Goal: Information Seeking & Learning: Learn about a topic

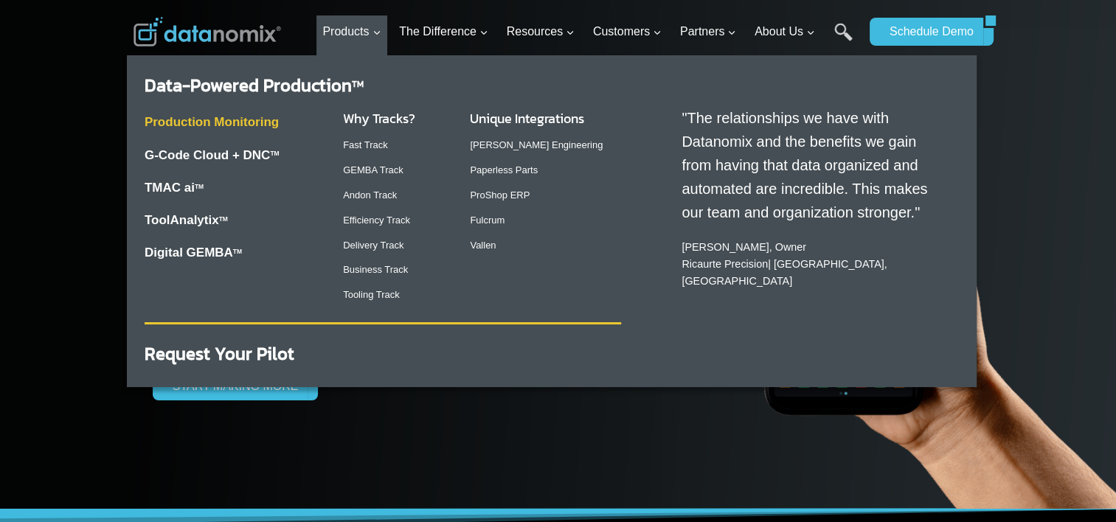
click at [239, 125] on link "Production Monitoring" at bounding box center [212, 122] width 134 height 14
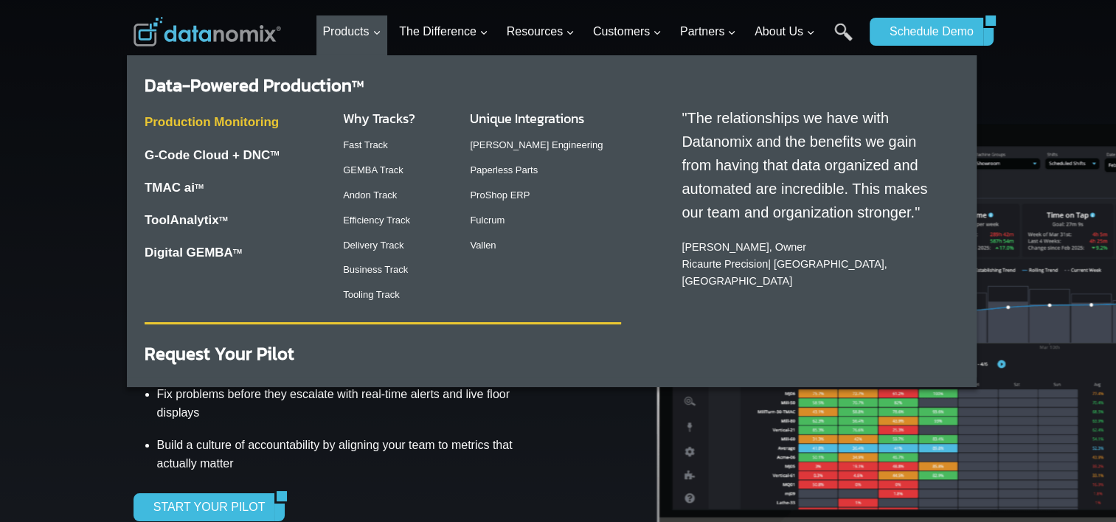
click at [260, 122] on link "Production Monitoring" at bounding box center [212, 122] width 134 height 14
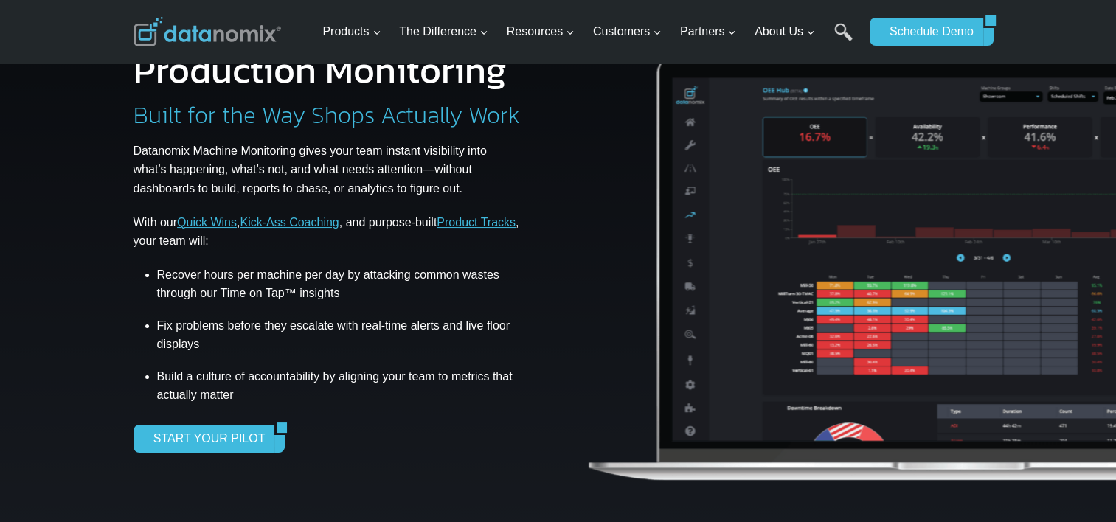
scroll to position [98, 0]
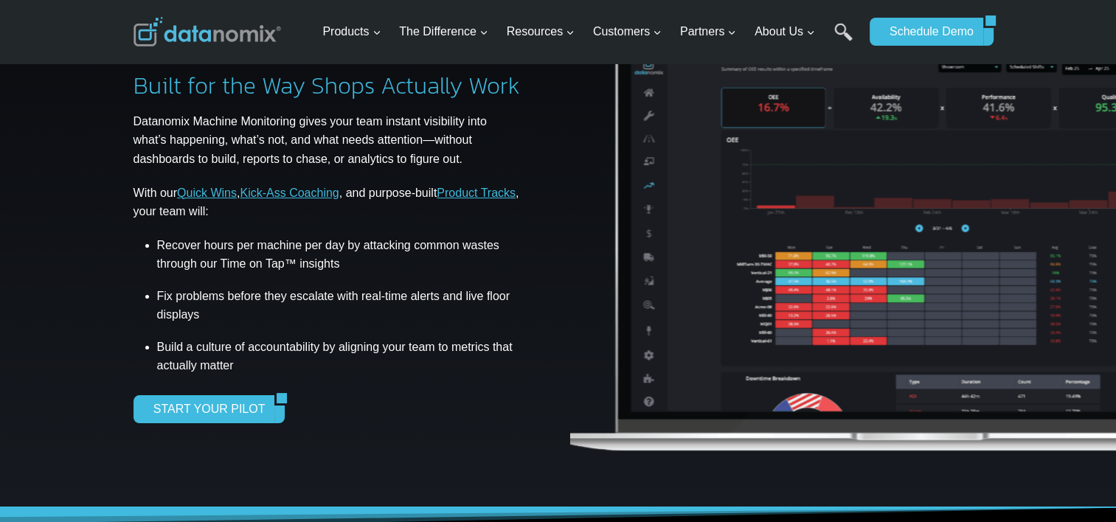
drag, startPoint x: 1018, startPoint y: 372, endPoint x: 947, endPoint y: 381, distance: 71.4
click at [947, 381] on img at bounding box center [922, 227] width 756 height 499
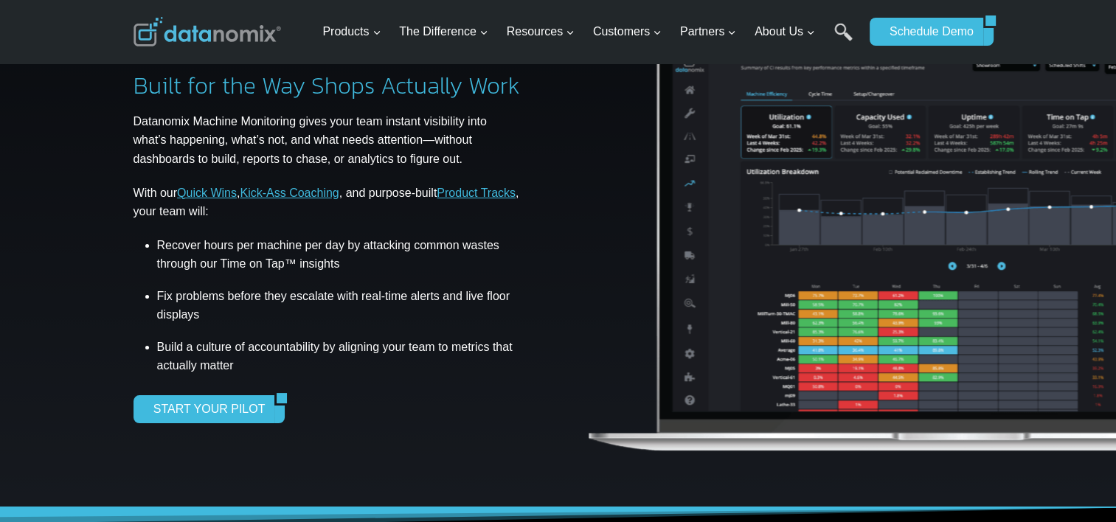
drag, startPoint x: 941, startPoint y: 369, endPoint x: 291, endPoint y: 378, distance: 650.1
click at [291, 378] on div "Production Monitoring Built for the Way Shops Actually Work Datanomix Machine M…" at bounding box center [558, 205] width 885 height 606
drag, startPoint x: 746, startPoint y: 339, endPoint x: 980, endPoint y: 343, distance: 233.9
click at [958, 345] on img at bounding box center [963, 227] width 756 height 499
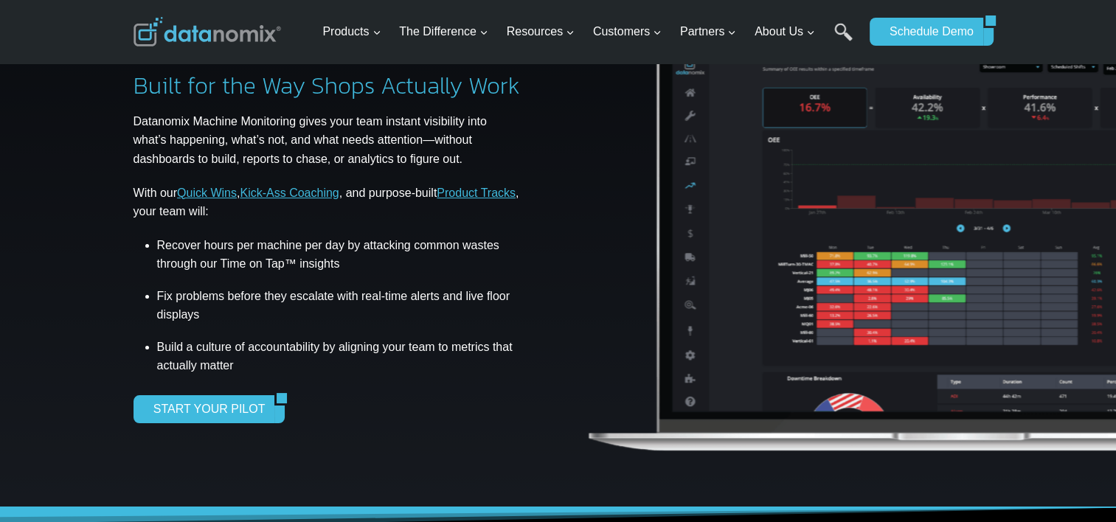
drag, startPoint x: 726, startPoint y: 359, endPoint x: 960, endPoint y: 339, distance: 234.7
click at [935, 339] on img at bounding box center [963, 227] width 756 height 499
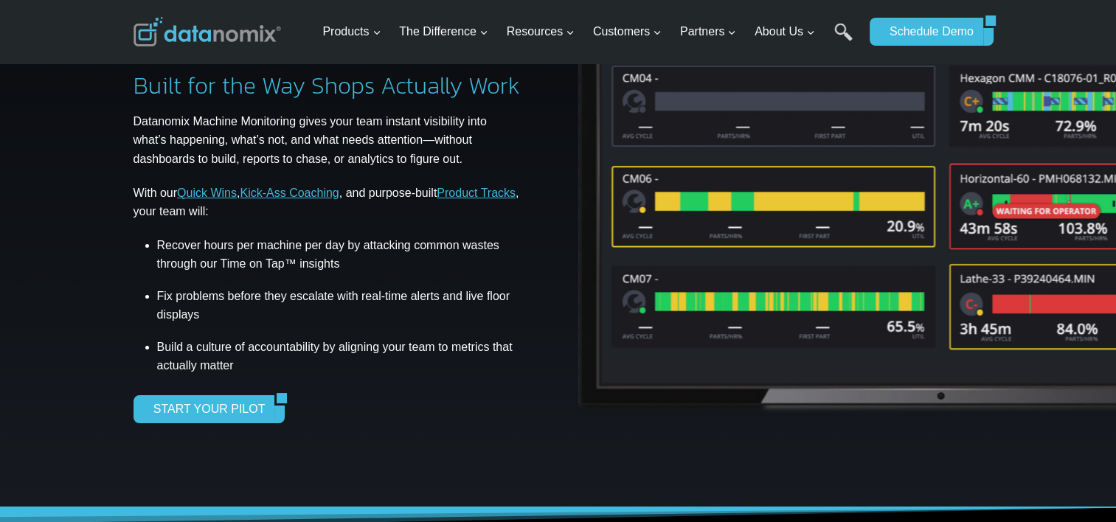
drag, startPoint x: 920, startPoint y: 351, endPoint x: 889, endPoint y: 364, distance: 33.4
click at [902, 363] on img at bounding box center [942, 202] width 756 height 449
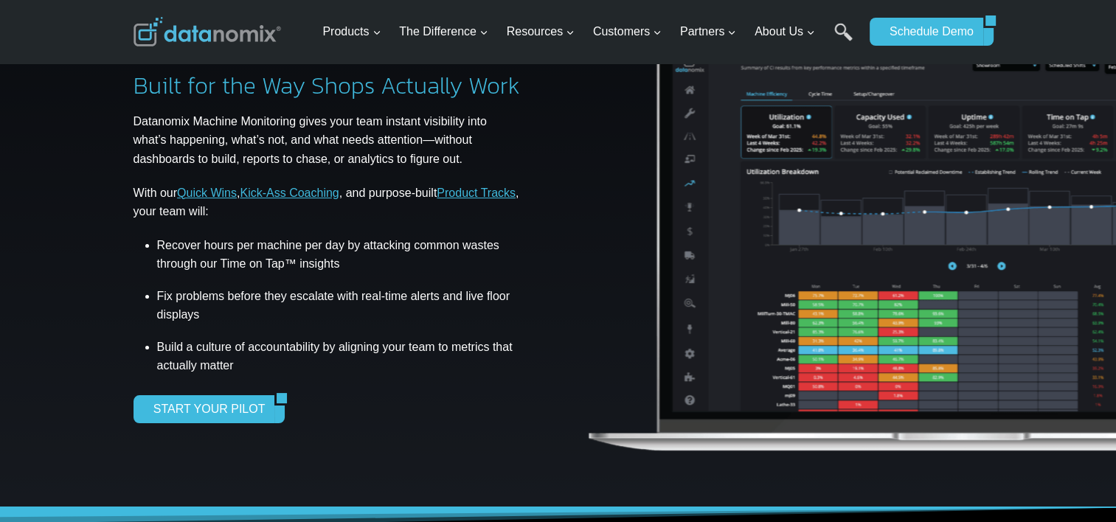
scroll to position [0, 0]
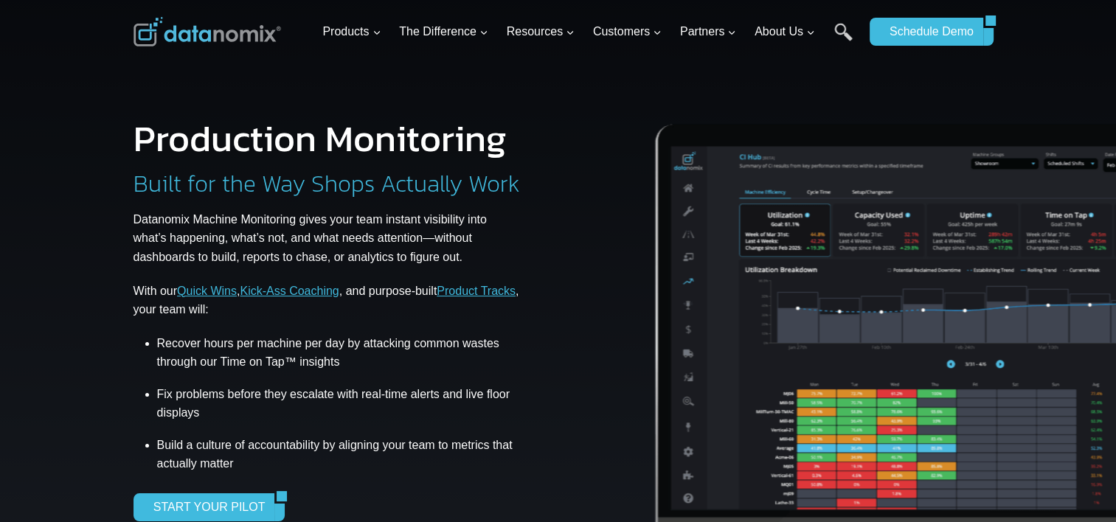
drag, startPoint x: 896, startPoint y: 369, endPoint x: 764, endPoint y: 370, distance: 131.3
click at [767, 370] on img at bounding box center [962, 325] width 756 height 499
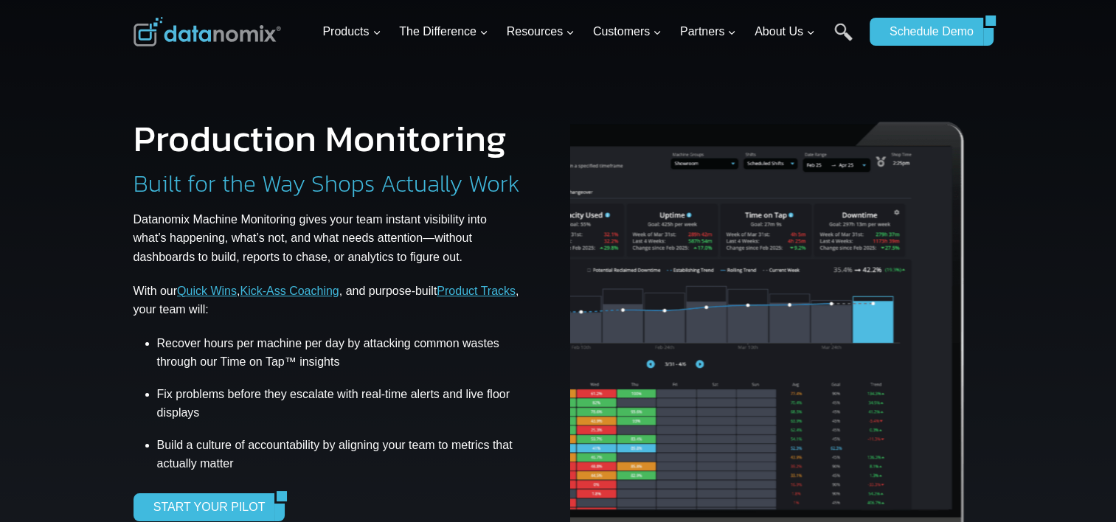
drag, startPoint x: 939, startPoint y: 346, endPoint x: 637, endPoint y: 372, distance: 302.9
click at [637, 372] on img at bounding box center [661, 325] width 756 height 499
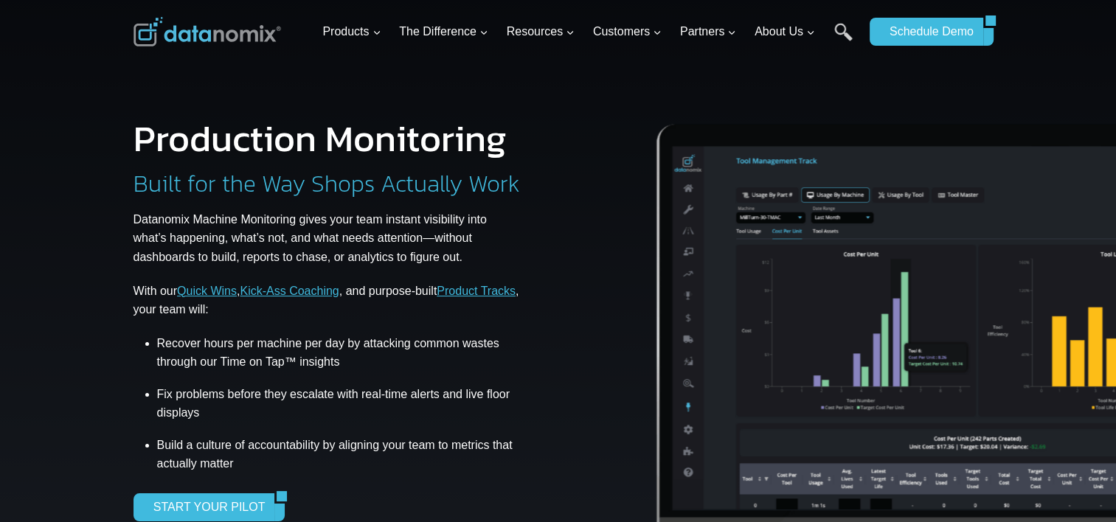
drag, startPoint x: 748, startPoint y: 354, endPoint x: 1003, endPoint y: 357, distance: 254.6
click at [899, 357] on img at bounding box center [963, 325] width 756 height 499
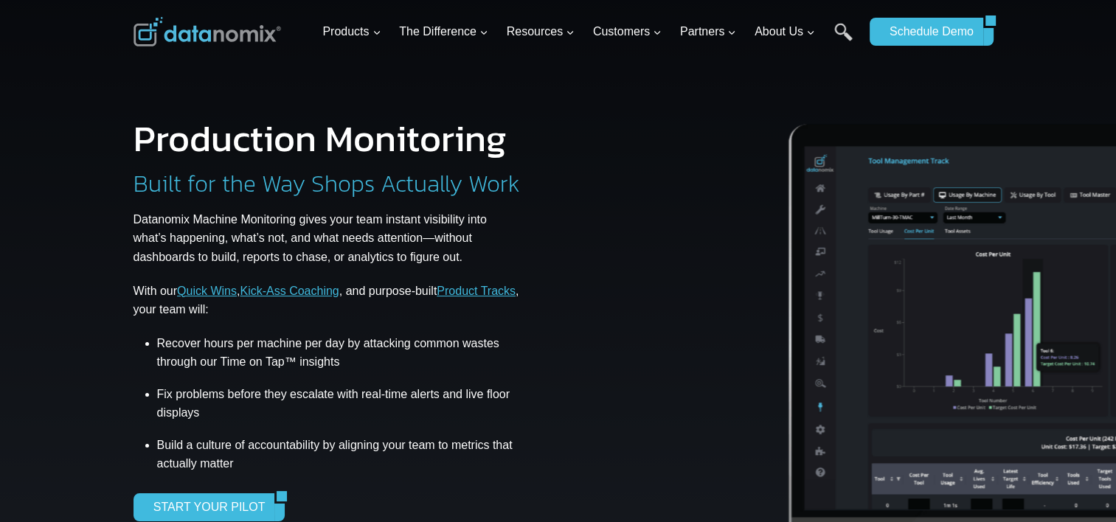
drag, startPoint x: 782, startPoint y: 361, endPoint x: 1127, endPoint y: 312, distance: 348.0
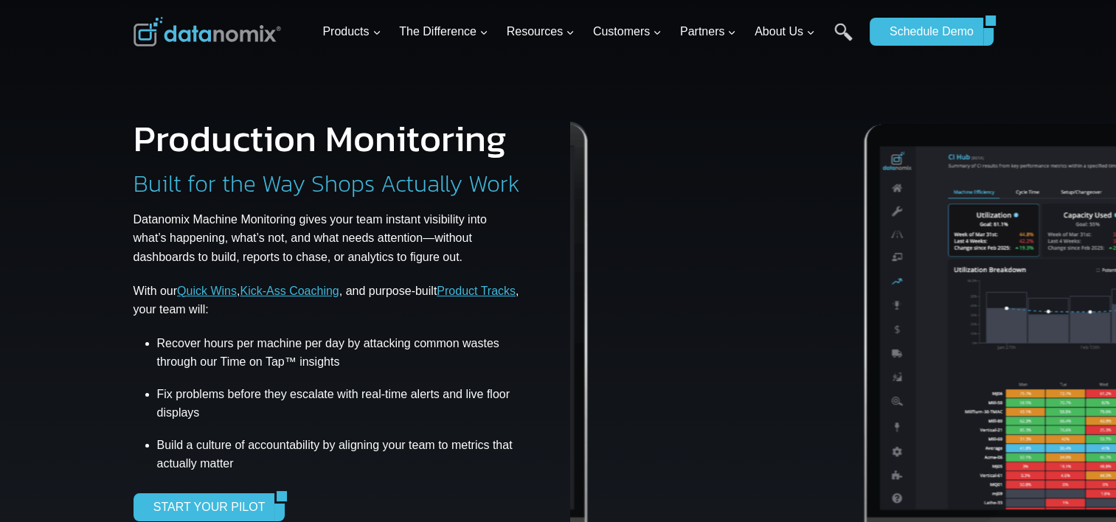
drag, startPoint x: 832, startPoint y: 329, endPoint x: 1093, endPoint y: 322, distance: 260.5
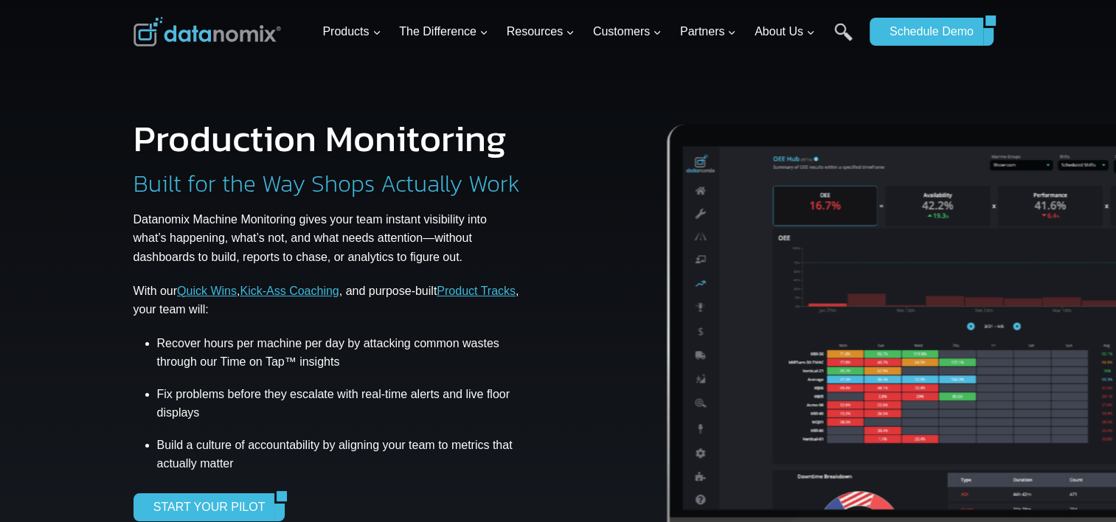
drag, startPoint x: 770, startPoint y: 326, endPoint x: 1086, endPoint y: 306, distance: 317.1
click at [1079, 307] on img at bounding box center [973, 325] width 756 height 499
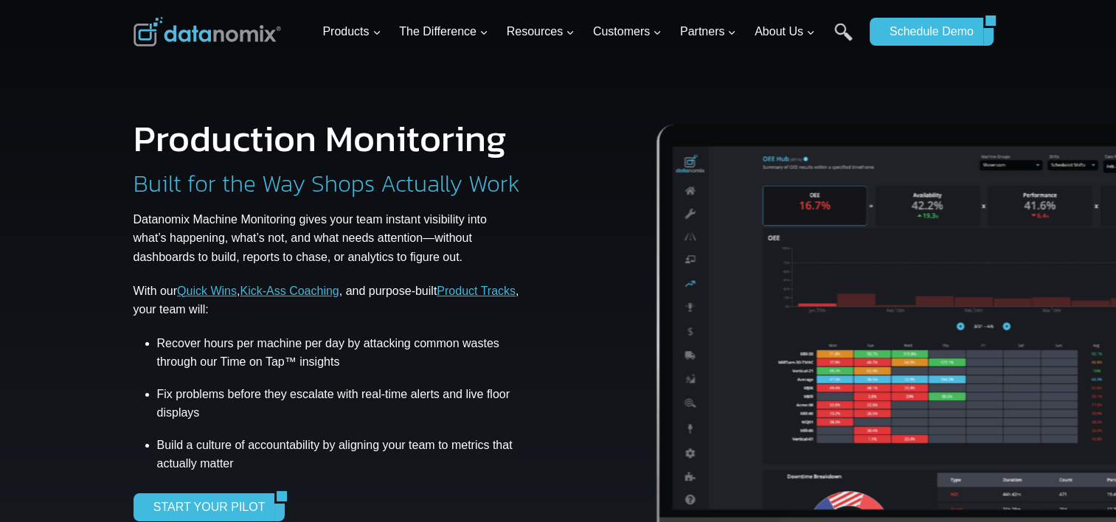
drag, startPoint x: 898, startPoint y: 339, endPoint x: 1176, endPoint y: 339, distance: 278.2
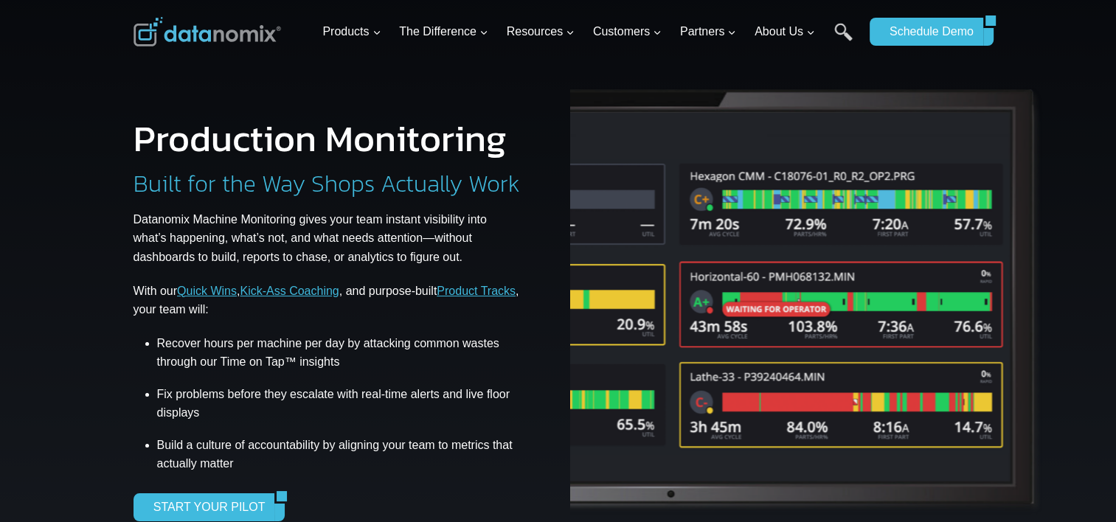
drag, startPoint x: 1013, startPoint y: 345, endPoint x: 722, endPoint y: 370, distance: 291.8
click at [722, 370] on img at bounding box center [672, 300] width 756 height 449
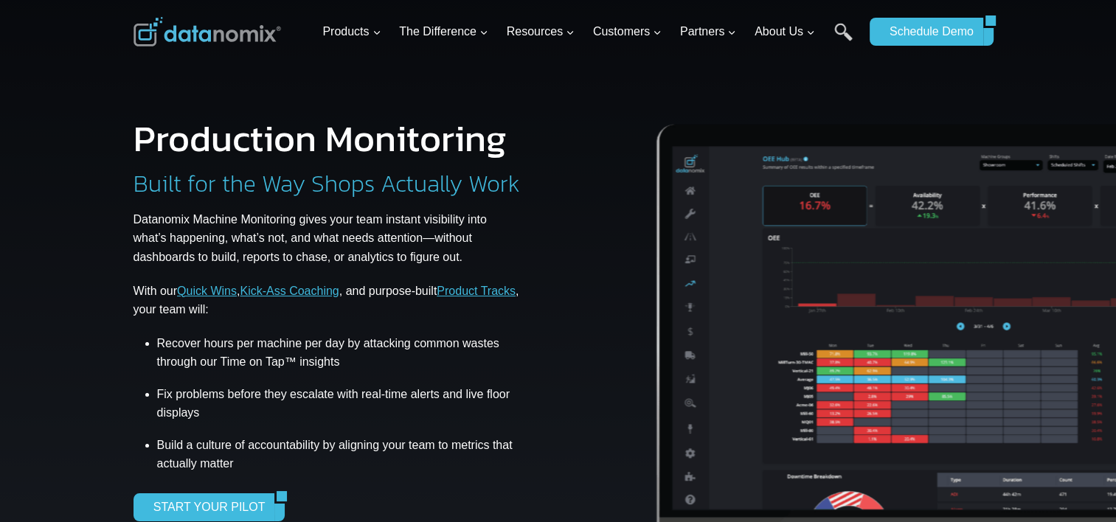
drag, startPoint x: 722, startPoint y: 370, endPoint x: 933, endPoint y: 375, distance: 210.3
click at [864, 374] on img at bounding box center [963, 325] width 756 height 499
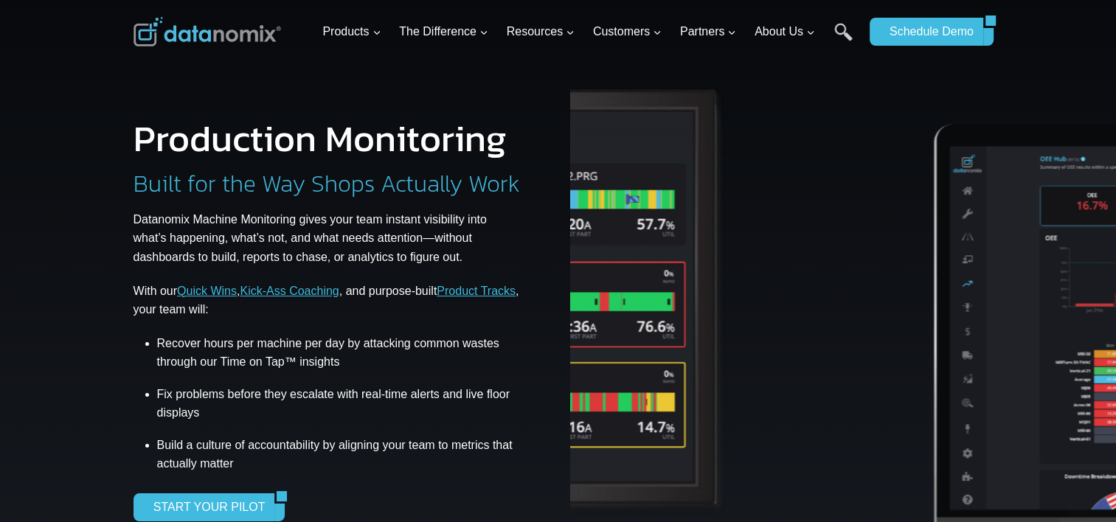
drag, startPoint x: 737, startPoint y: 368, endPoint x: 1083, endPoint y: 366, distance: 346.0
drag, startPoint x: 733, startPoint y: 449, endPoint x: 987, endPoint y: 439, distance: 254.0
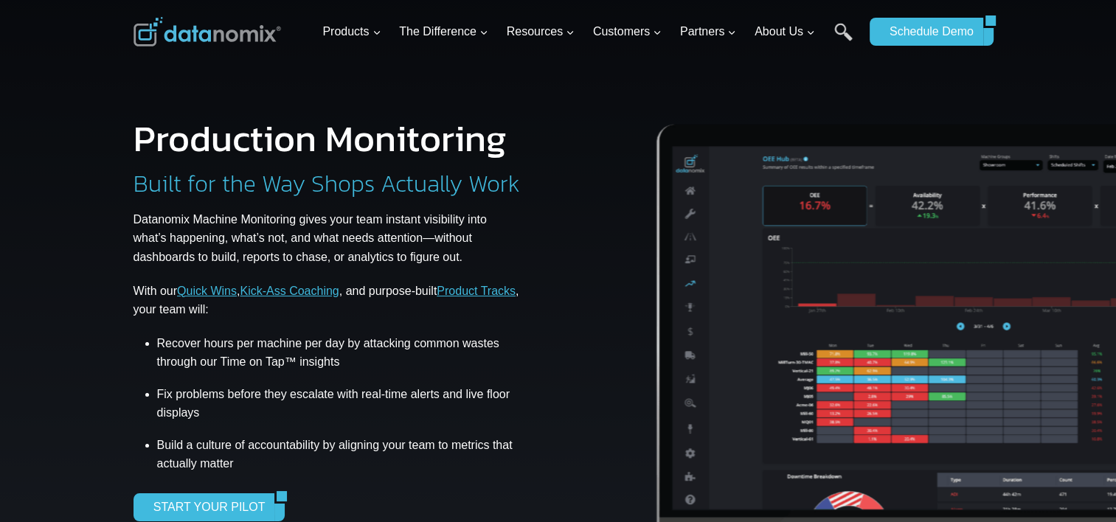
drag, startPoint x: 850, startPoint y: 470, endPoint x: 561, endPoint y: 477, distance: 289.3
click at [561, 477] on div "Production Monitoring Built for the Way Shops Actually Work Datanomix Machine M…" at bounding box center [558, 303] width 885 height 606
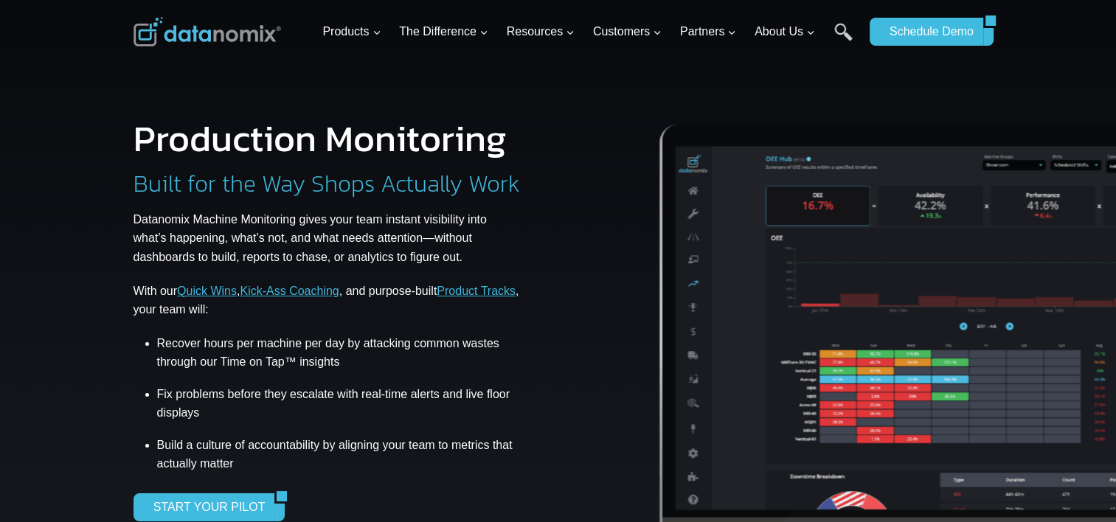
drag, startPoint x: 720, startPoint y: 435, endPoint x: 1007, endPoint y: 431, distance: 287.0
click at [941, 431] on img at bounding box center [966, 325] width 756 height 499
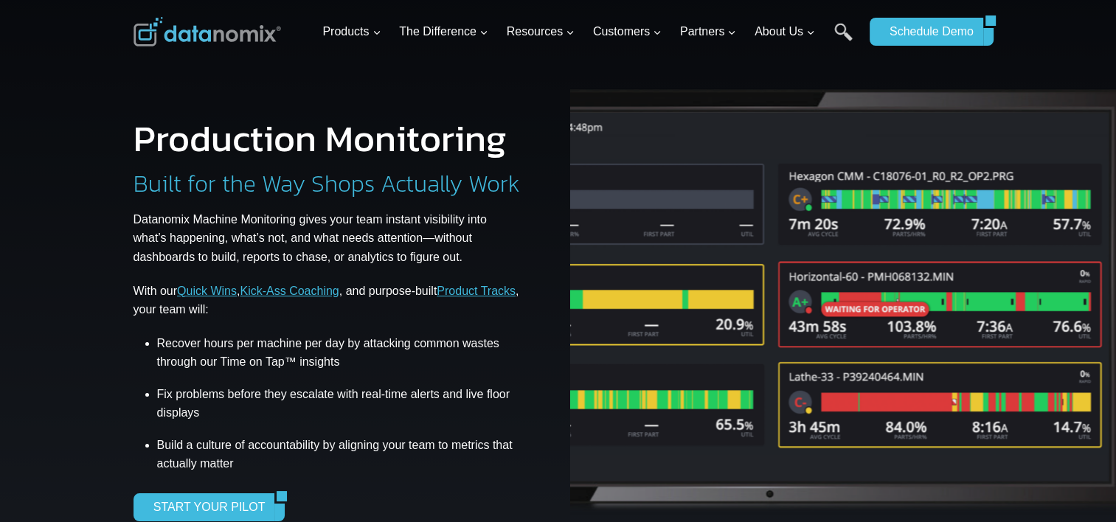
drag, startPoint x: 899, startPoint y: 443, endPoint x: 729, endPoint y: 457, distance: 171.1
click at [729, 457] on img at bounding box center [771, 300] width 756 height 449
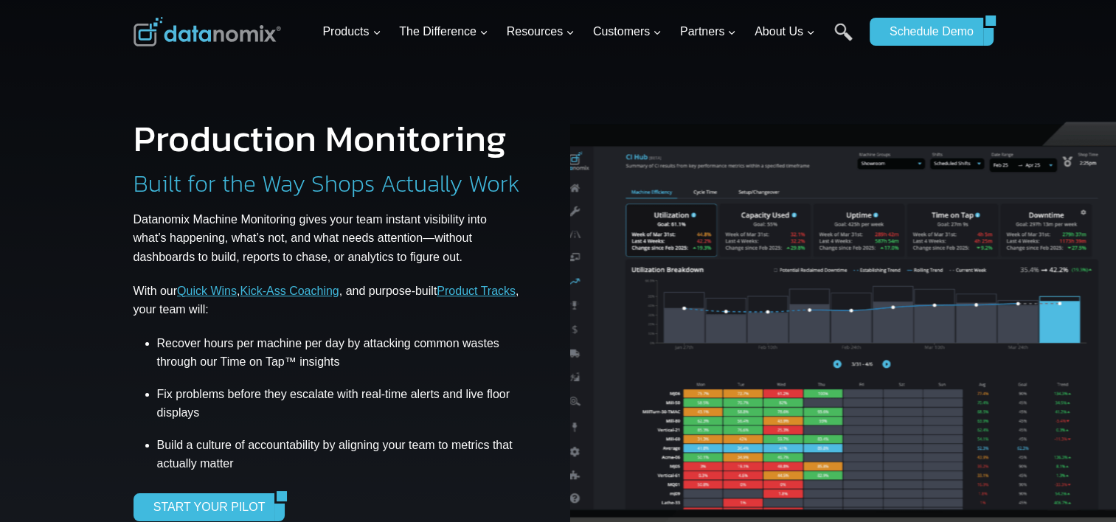
drag, startPoint x: 879, startPoint y: 381, endPoint x: 764, endPoint y: 398, distance: 116.5
click at [764, 398] on img at bounding box center [848, 325] width 756 height 499
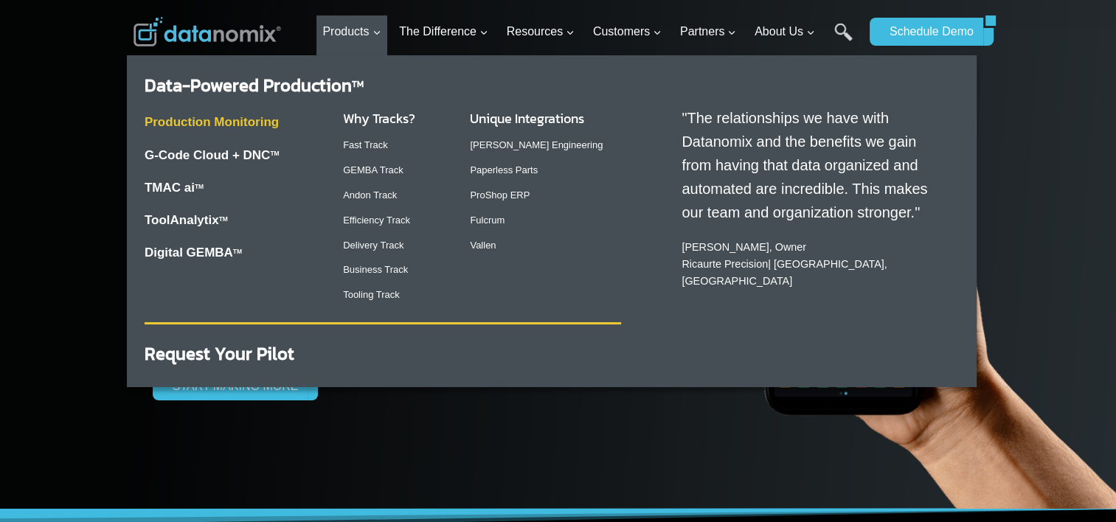
click at [269, 124] on link "Production Monitoring" at bounding box center [212, 122] width 134 height 14
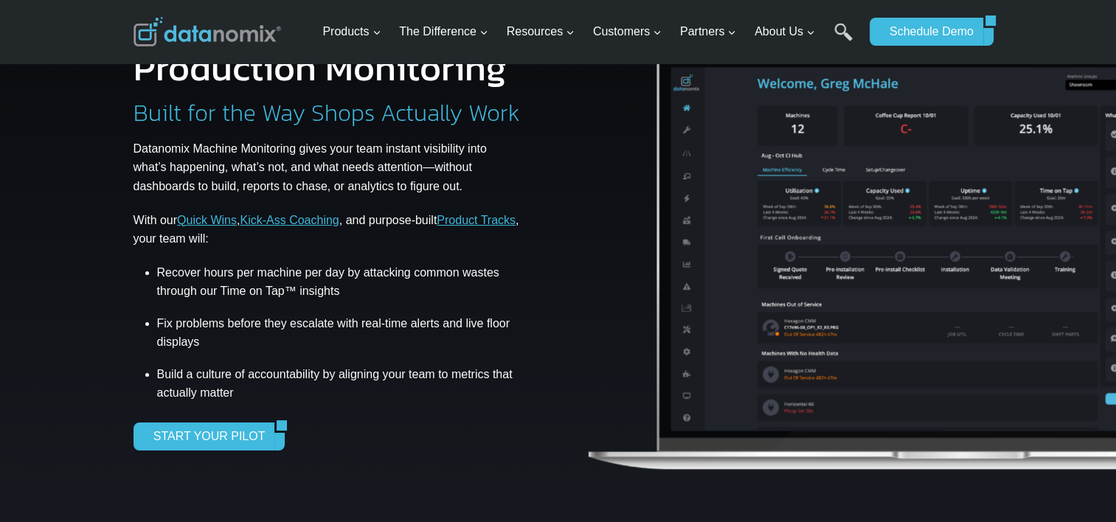
scroll to position [98, 0]
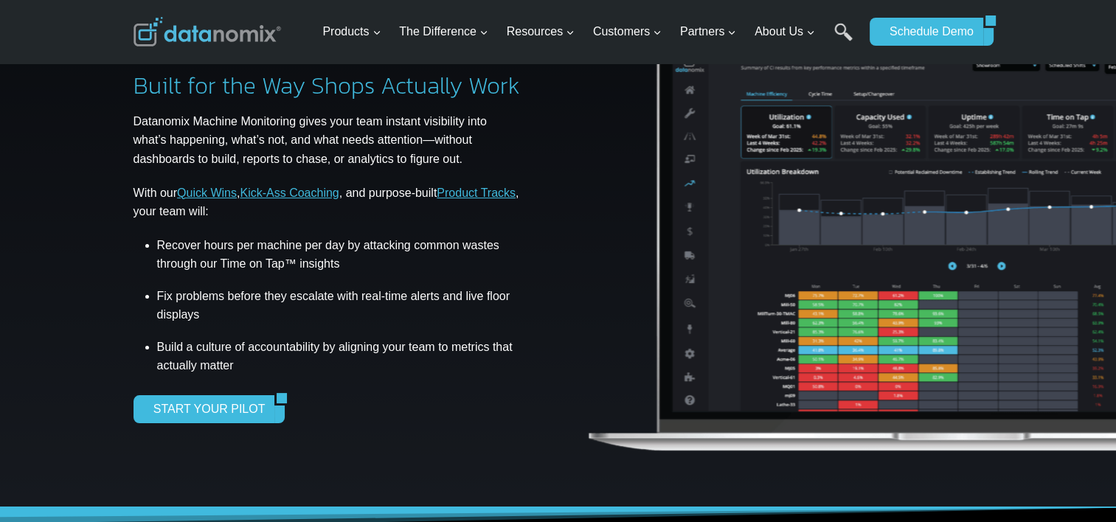
click at [362, 134] on p "Datanomix Machine Monitoring gives your team instant visibility into what’s hap…" at bounding box center [329, 140] width 390 height 57
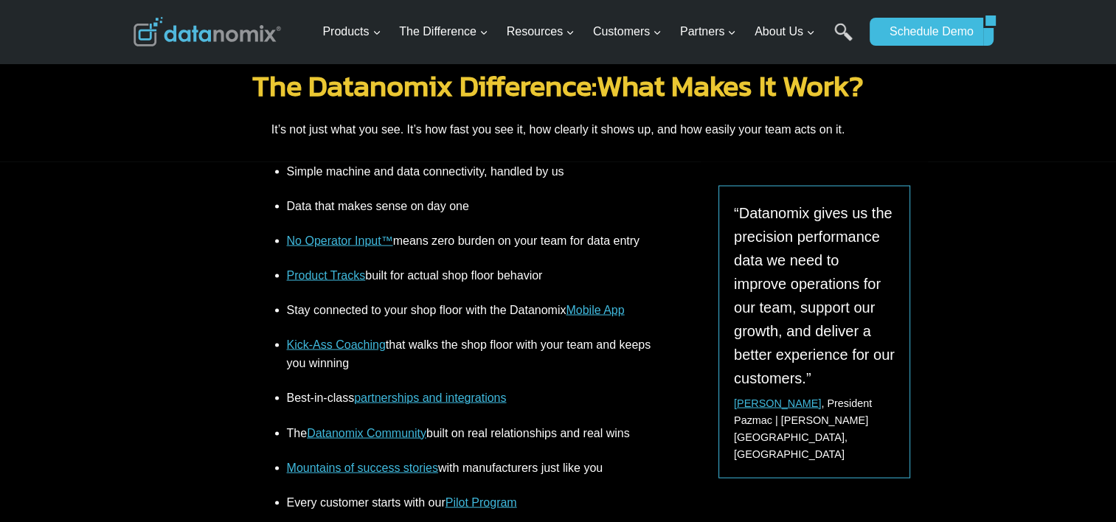
scroll to position [2754, 0]
